Goal: Navigation & Orientation: Find specific page/section

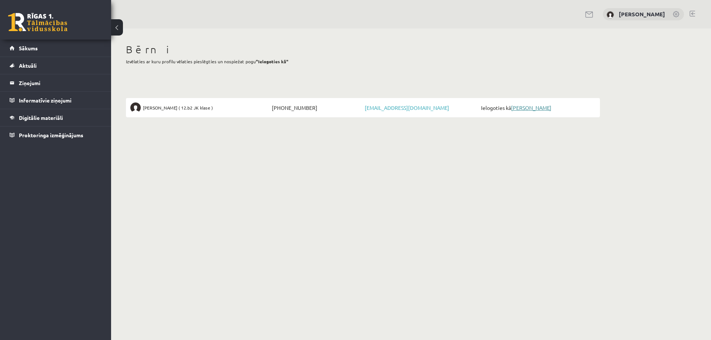
click at [542, 106] on link "[PERSON_NAME]" at bounding box center [531, 107] width 40 height 7
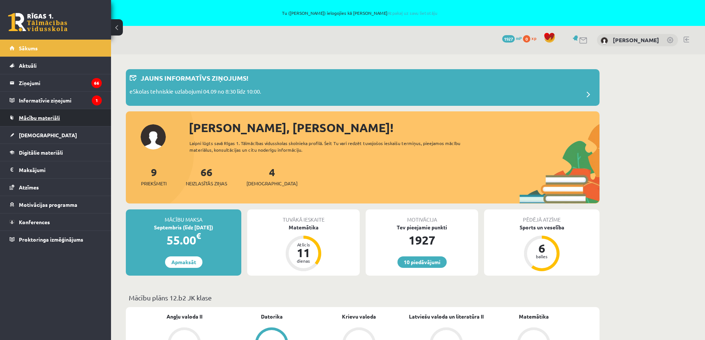
click at [39, 120] on span "Mācību materiāli" at bounding box center [39, 117] width 41 height 7
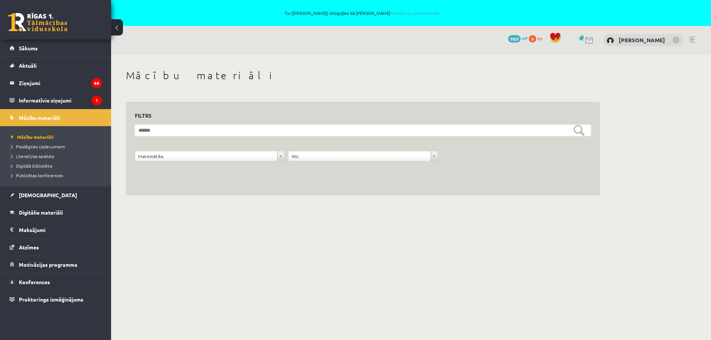
click at [296, 202] on div "**********" at bounding box center [363, 132] width 504 height 156
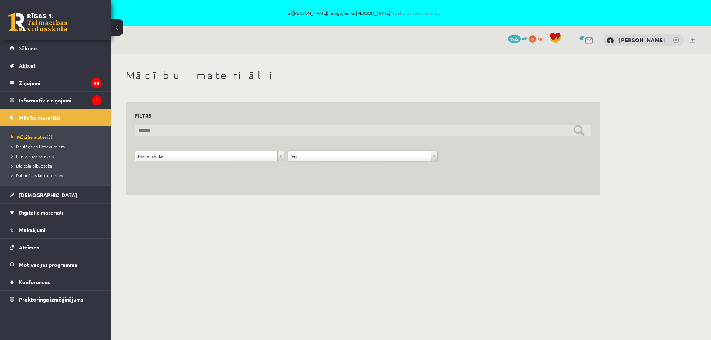
click at [541, 132] on input "text" at bounding box center [363, 130] width 456 height 11
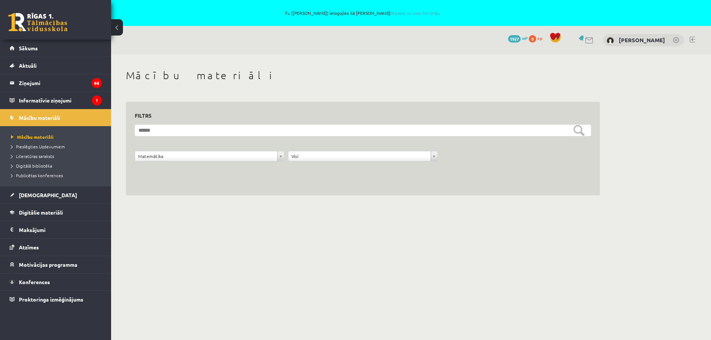
click at [345, 187] on div "**********" at bounding box center [363, 149] width 474 height 94
click at [42, 148] on span "Pieslēgties Uzdevumiem" at bounding box center [38, 147] width 54 height 6
click at [35, 49] on span "Sākums" at bounding box center [28, 48] width 19 height 7
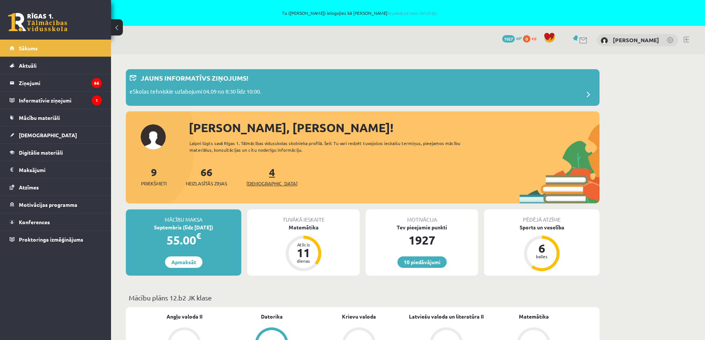
click at [262, 180] on span "Ieskaites" at bounding box center [272, 183] width 51 height 7
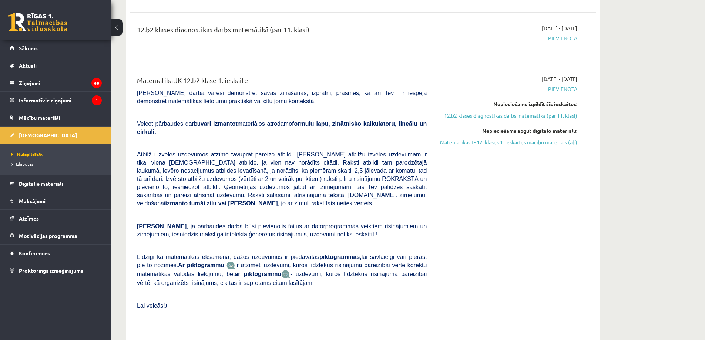
scroll to position [74, 0]
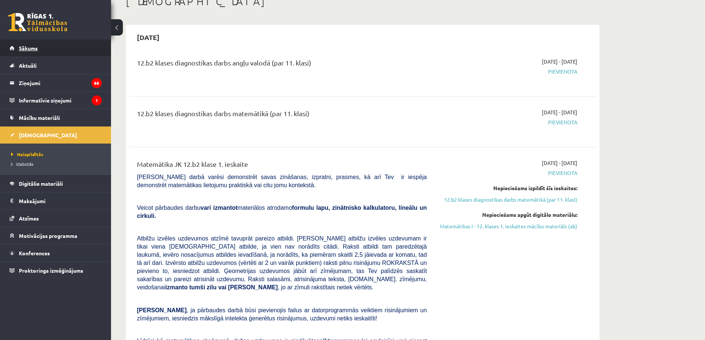
click at [29, 47] on span "Sākums" at bounding box center [28, 48] width 19 height 7
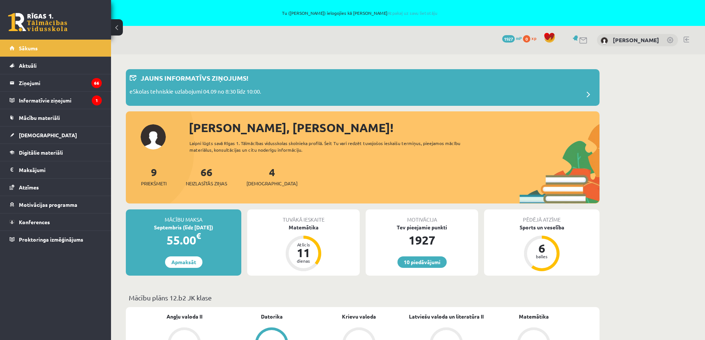
click at [417, 15] on div "Tu ([PERSON_NAME]) ielogojies kā [PERSON_NAME] Atpakaļ uz savu lietotāju" at bounding box center [352, 13] width 705 height 26
click at [399, 10] on div "Tu ([PERSON_NAME]) ielogojies kā [PERSON_NAME] Atpakaļ uz savu lietotāju" at bounding box center [352, 13] width 705 height 26
click at [407, 11] on link "Atpakaļ uz savu lietotāju" at bounding box center [413, 13] width 50 height 6
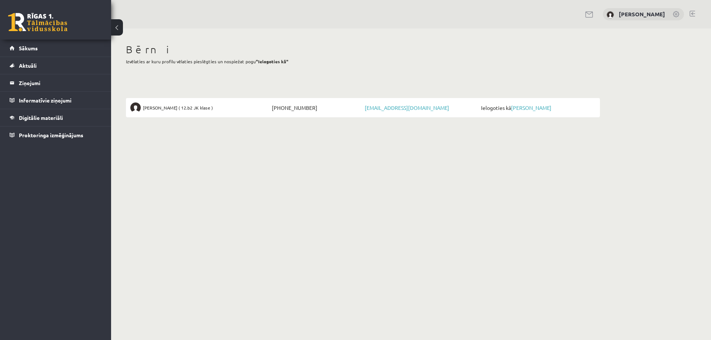
click at [694, 11] on link at bounding box center [693, 14] width 6 height 6
